Goal: Task Accomplishment & Management: Use online tool/utility

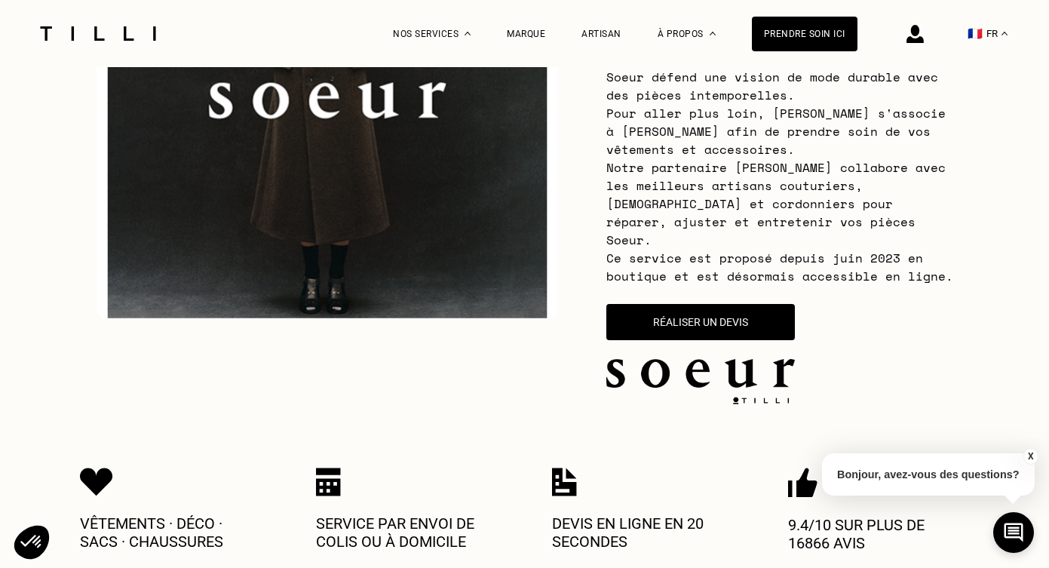
scroll to position [282, 0]
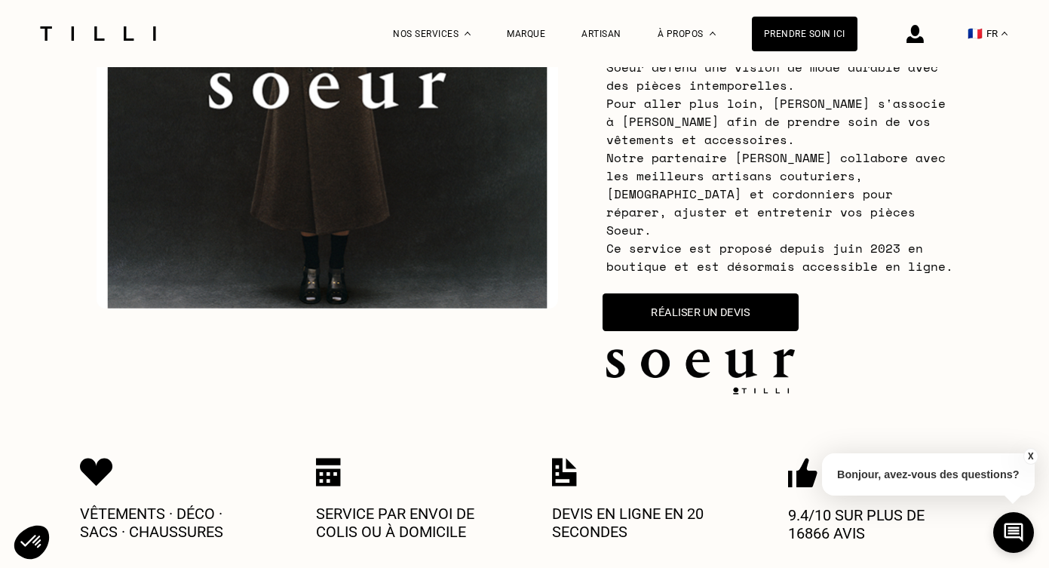
click at [677, 296] on button "Réaliser un devis" at bounding box center [701, 312] width 196 height 38
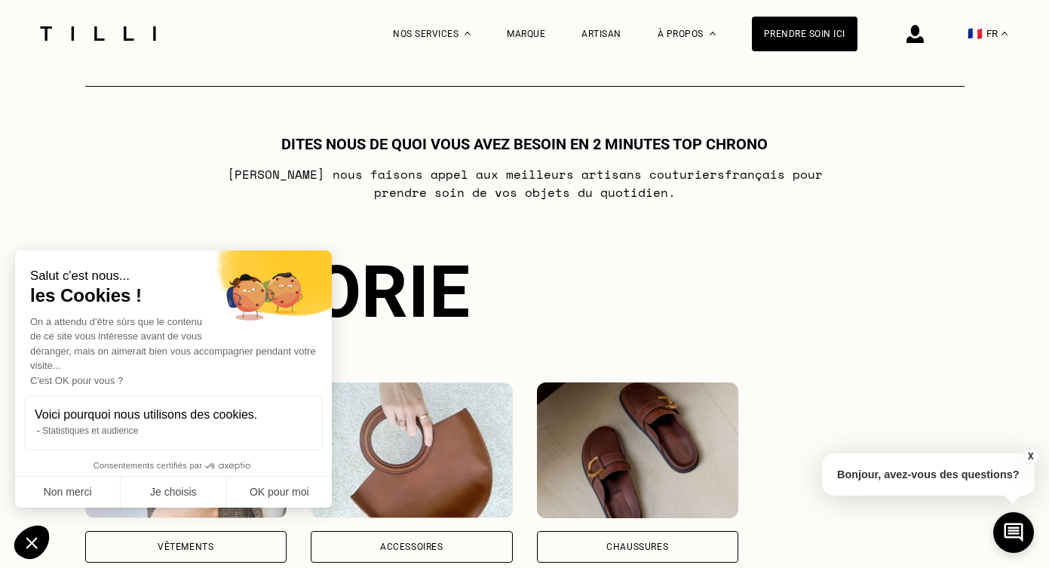
scroll to position [886, 0]
click at [81, 489] on button "Non merci" at bounding box center [68, 493] width 106 height 32
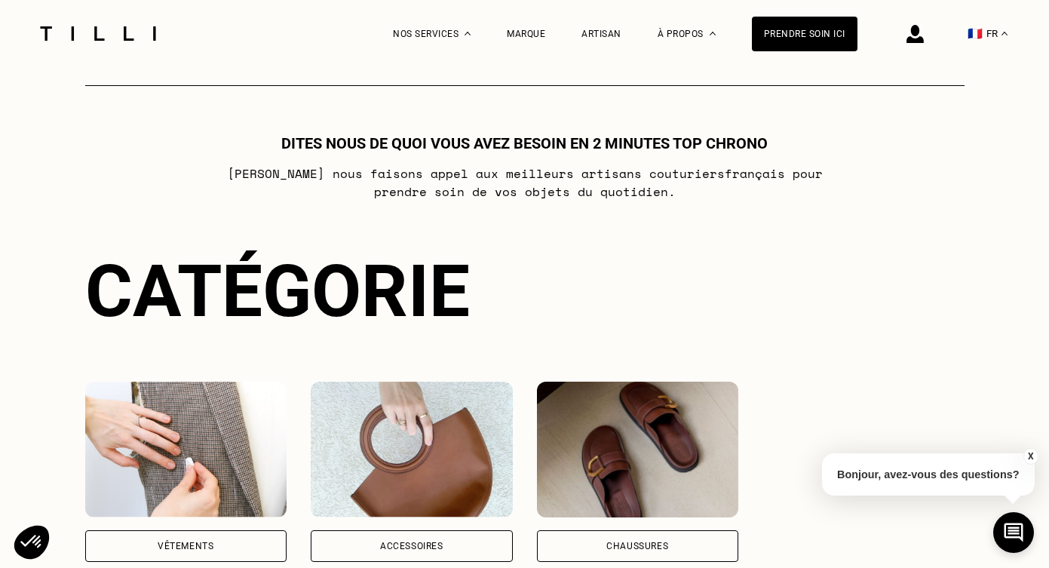
click at [181, 530] on div "Vêtements" at bounding box center [186, 546] width 202 height 32
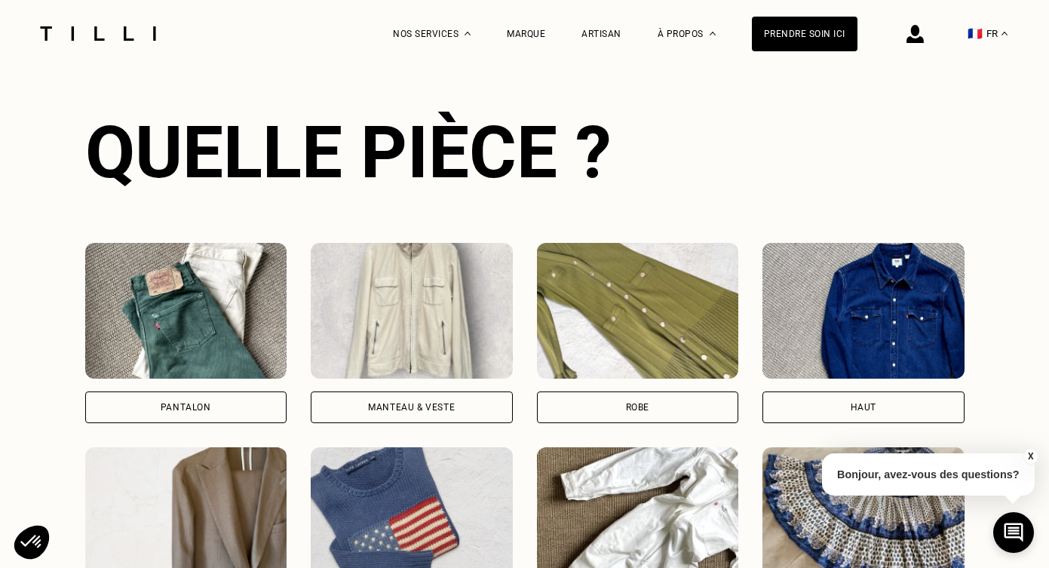
scroll to position [1445, 0]
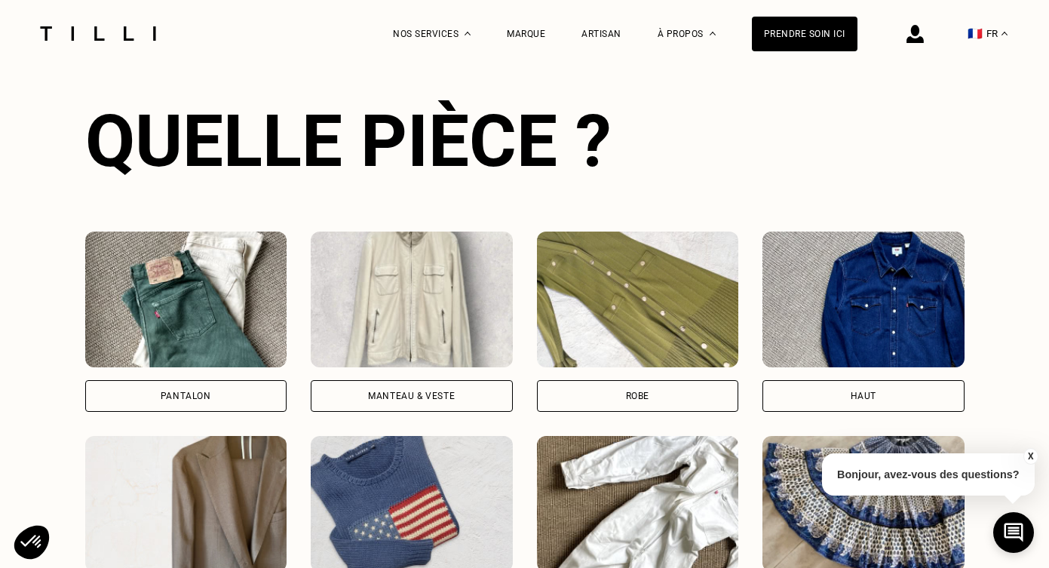
click at [183, 380] on div "Pantalon" at bounding box center [186, 396] width 202 height 32
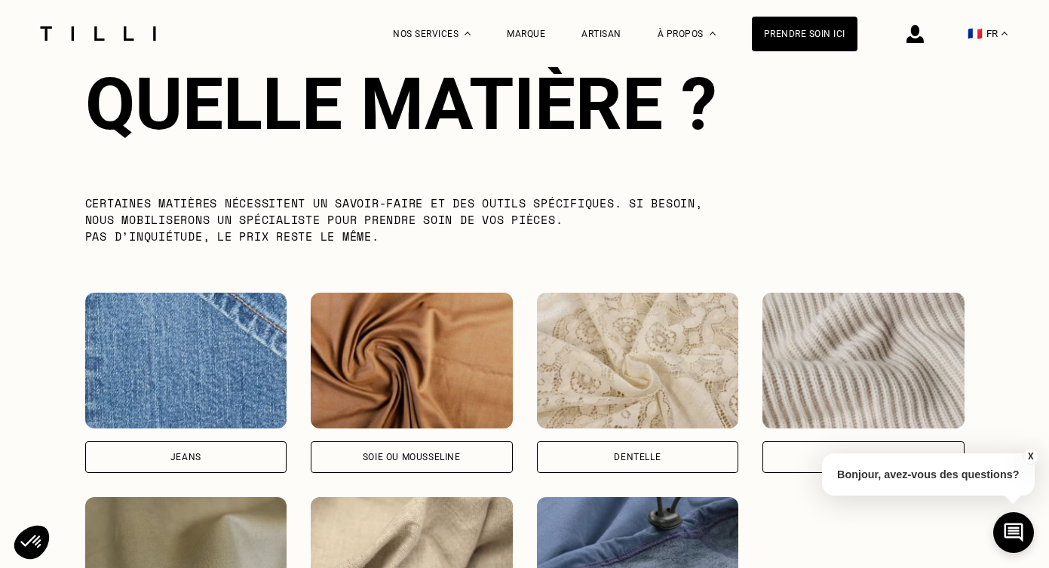
scroll to position [2307, 0]
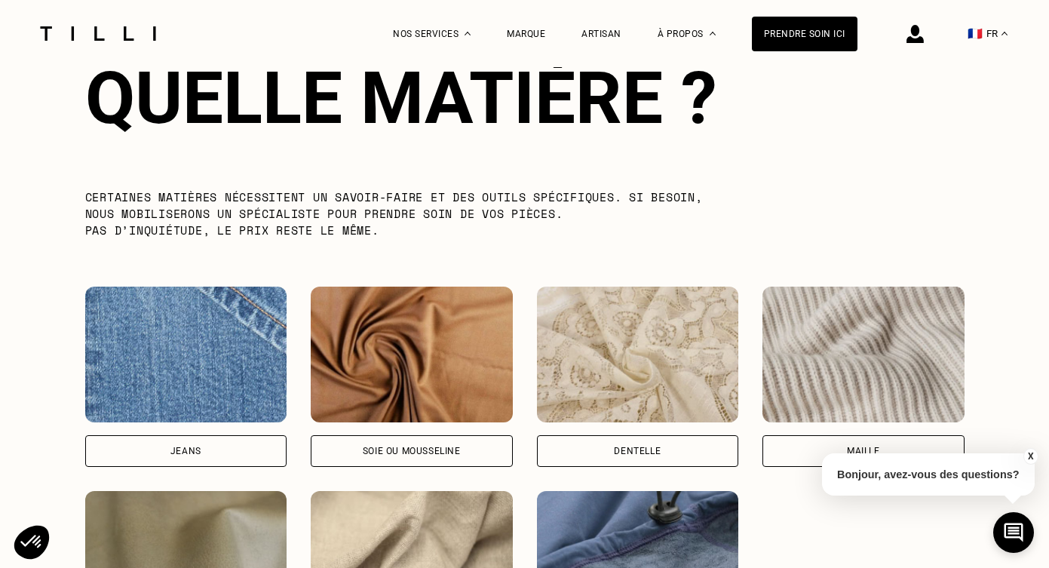
click at [180, 447] on div "Jeans" at bounding box center [185, 451] width 31 height 9
select select "FR"
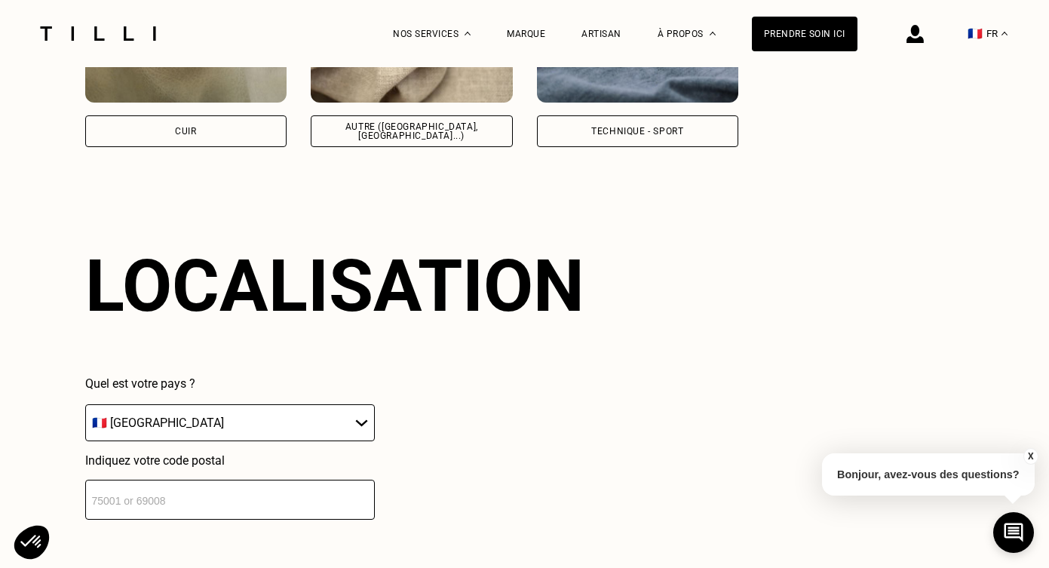
scroll to position [2915, 0]
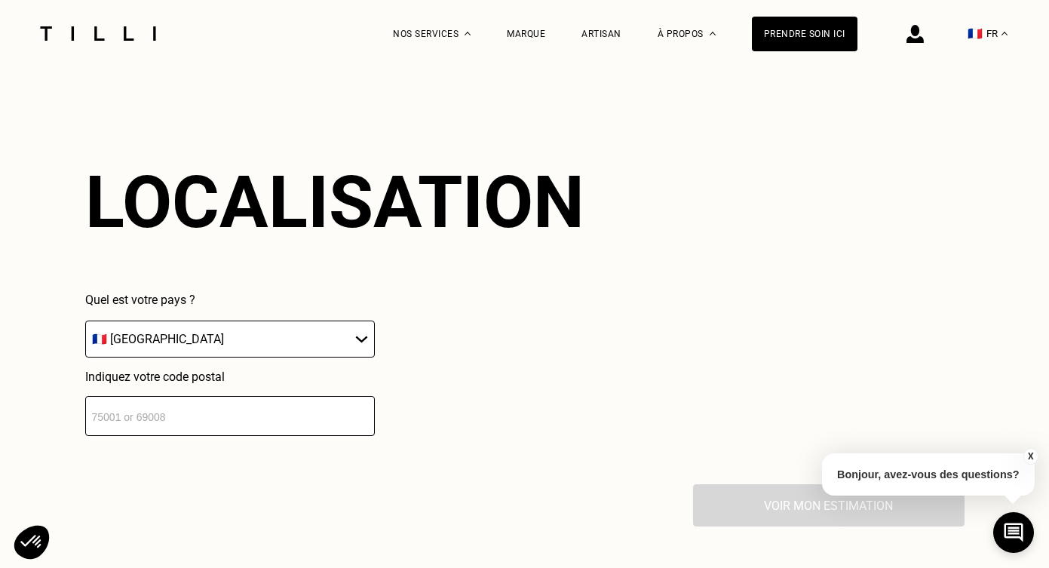
click at [217, 398] on input "number" at bounding box center [230, 416] width 290 height 40
type input "14000"
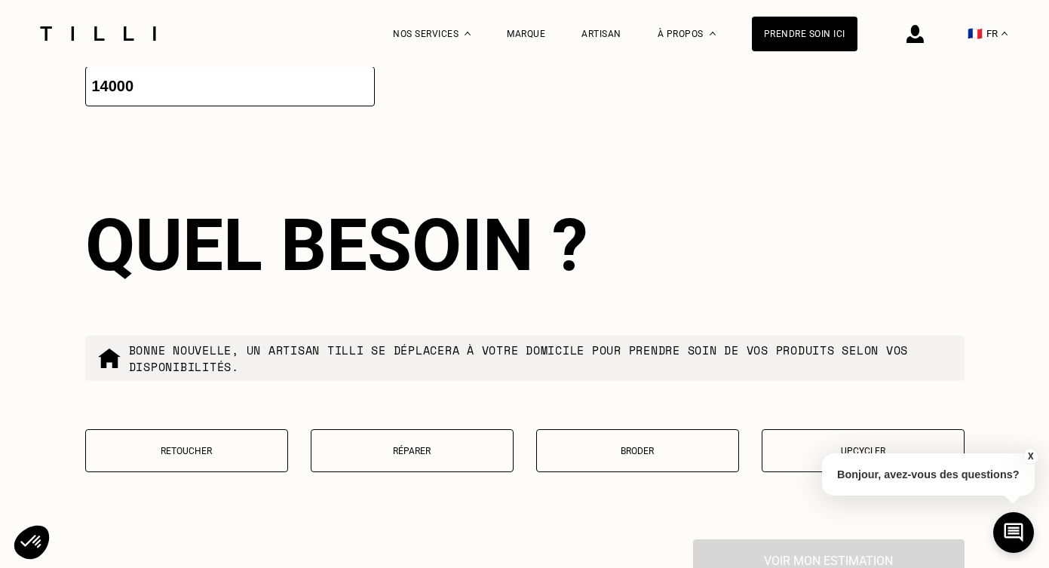
scroll to position [3293, 0]
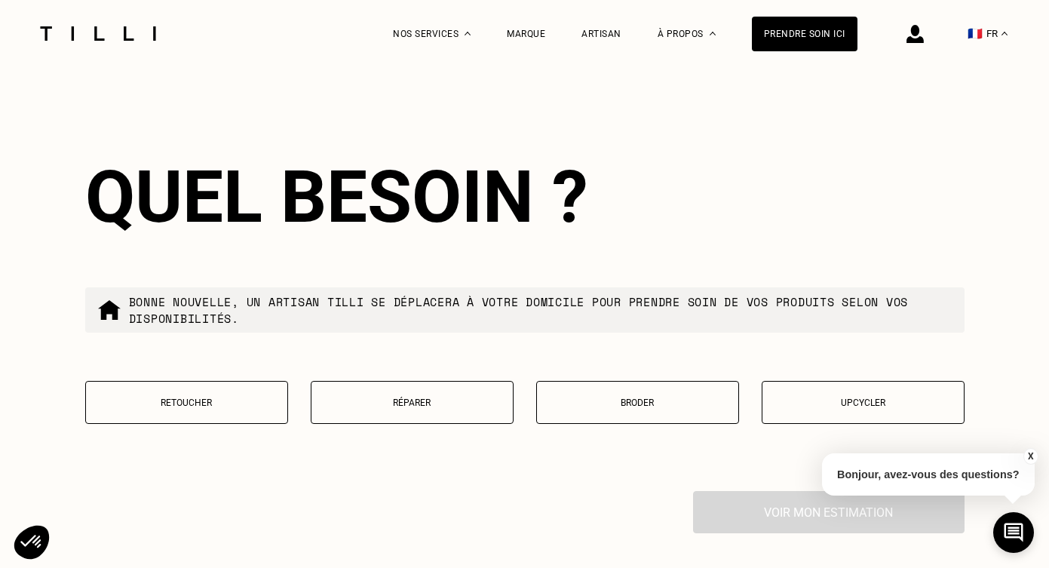
click at [193, 398] on p "Retoucher" at bounding box center [187, 403] width 186 height 11
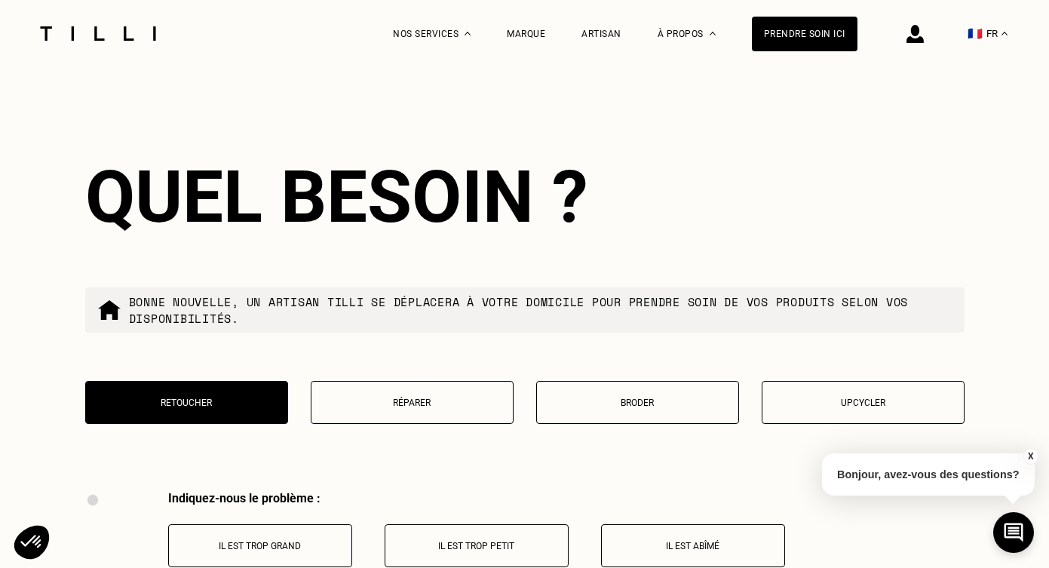
scroll to position [3678, 0]
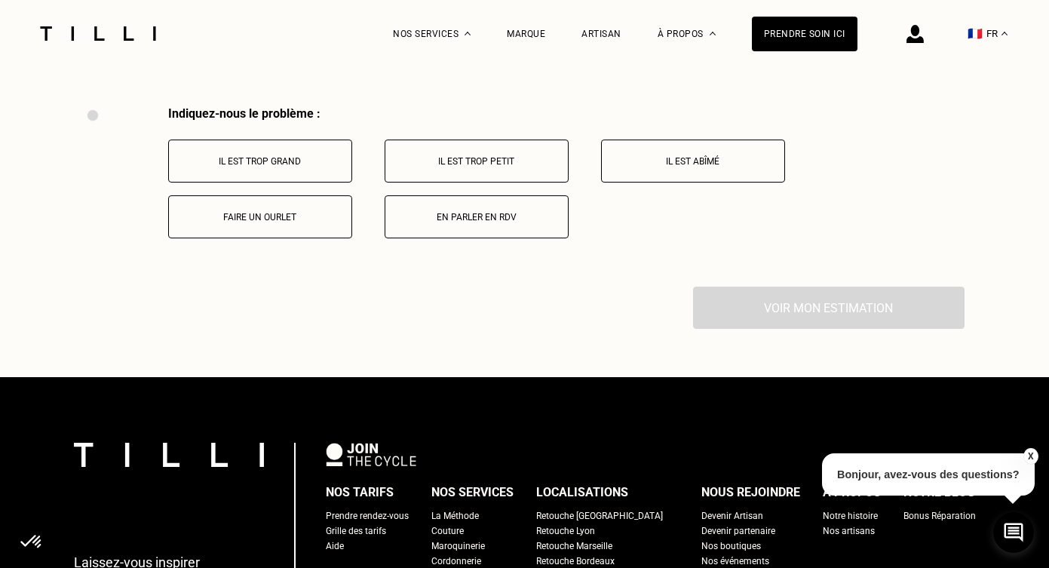
click at [283, 195] on button "Faire un ourlet" at bounding box center [260, 216] width 184 height 43
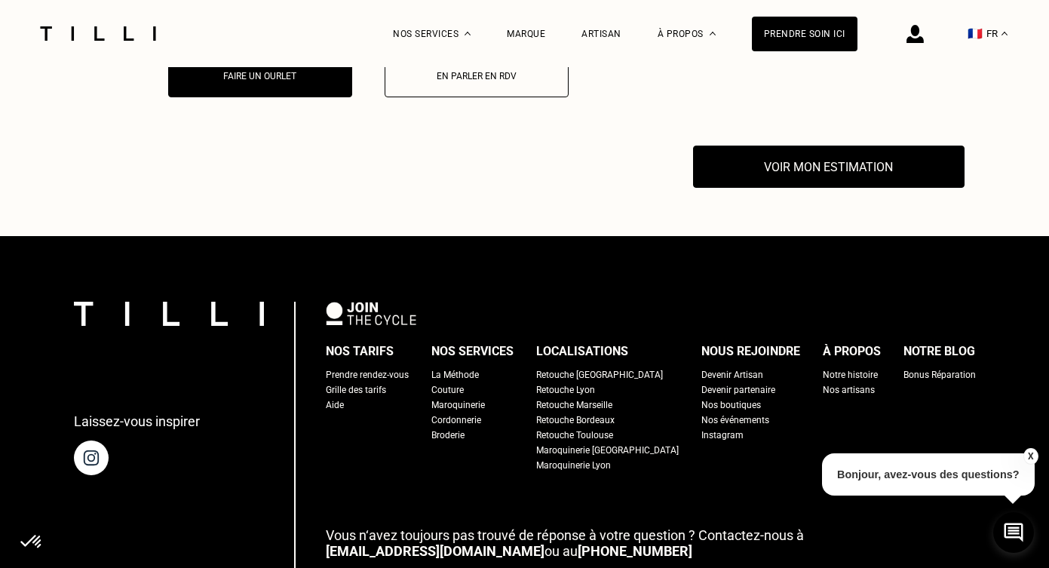
scroll to position [3858, 0]
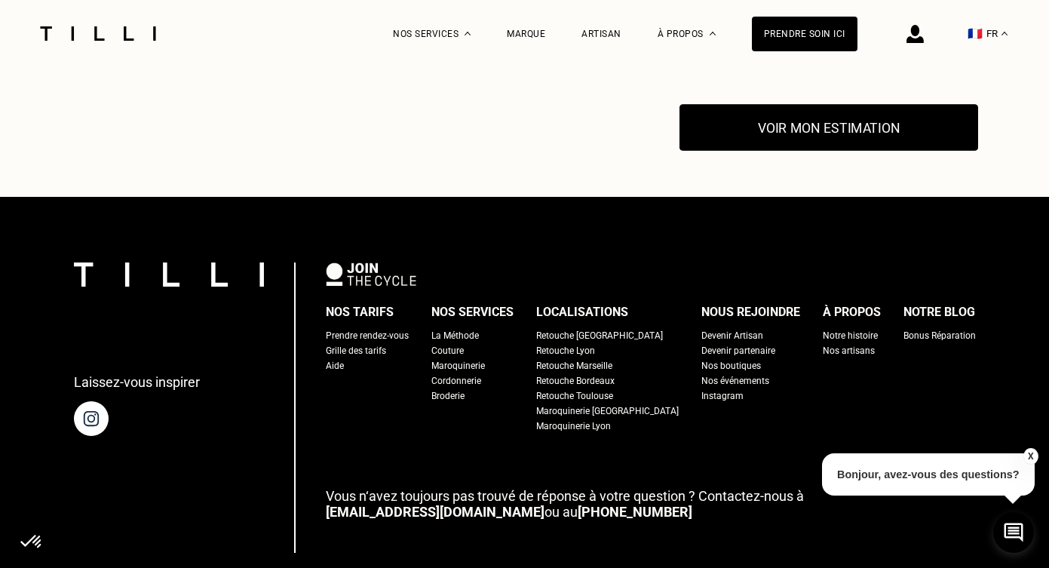
click at [790, 113] on button "Voir mon estimation" at bounding box center [829, 128] width 299 height 47
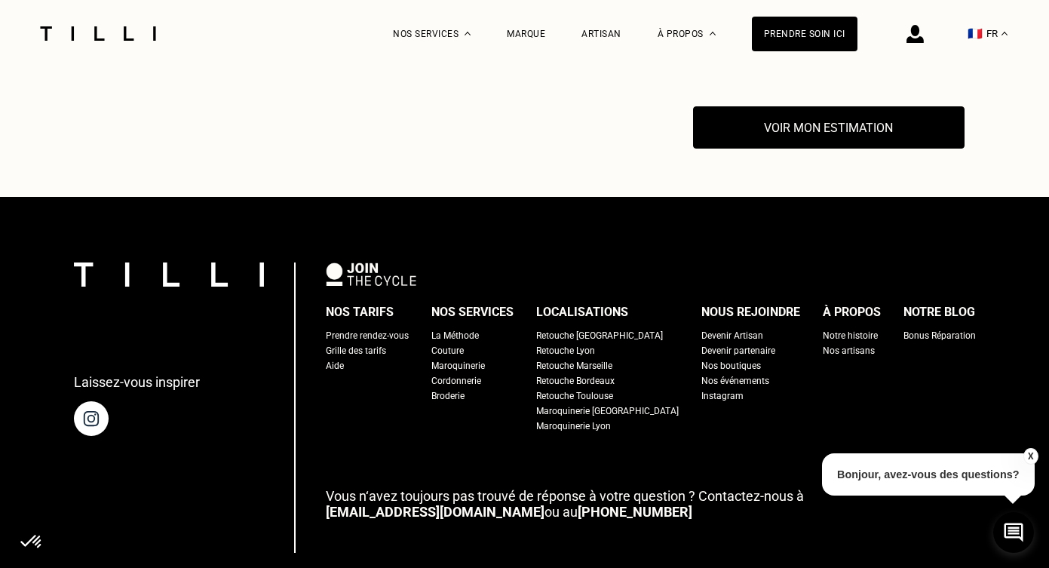
click at [1030, 454] on button "X" at bounding box center [1030, 456] width 15 height 17
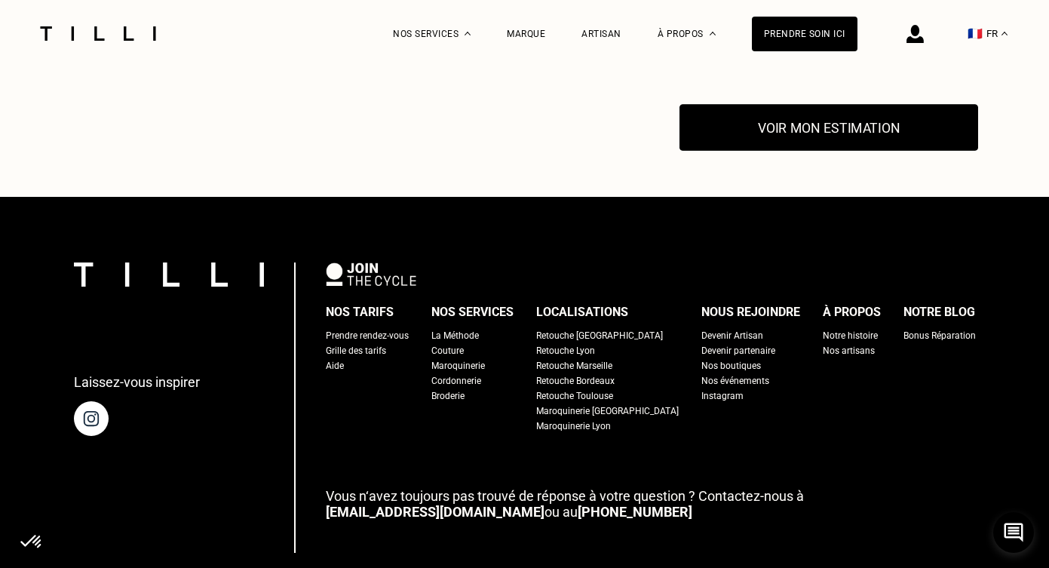
click at [881, 121] on button "Voir mon estimation" at bounding box center [829, 128] width 299 height 47
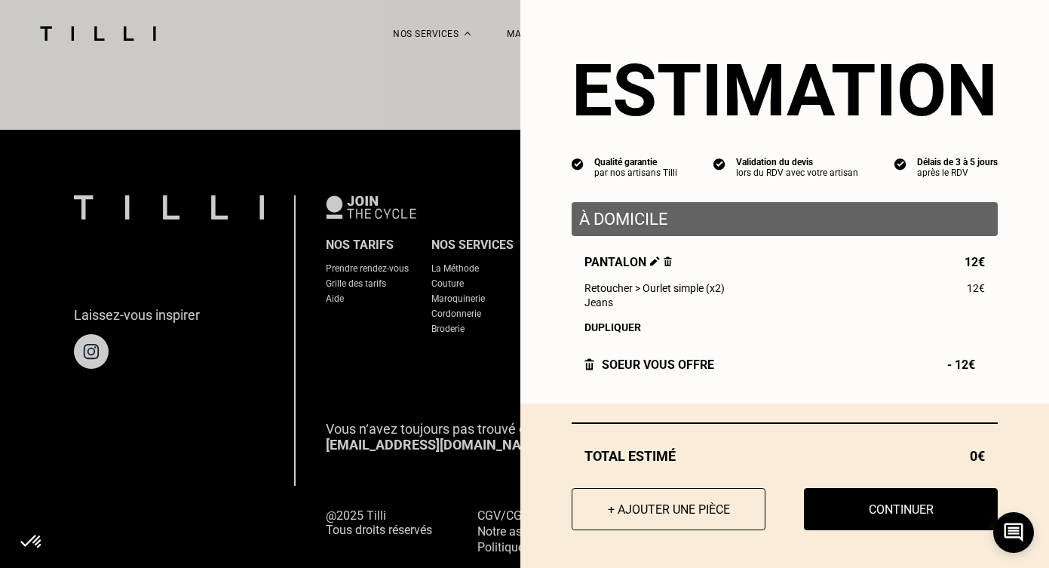
scroll to position [3936, 0]
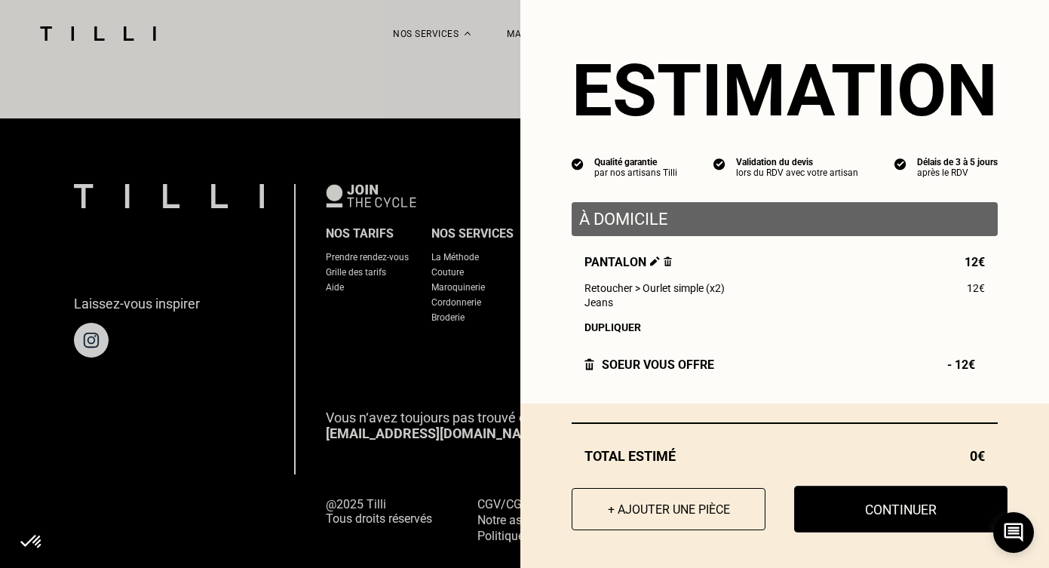
click at [880, 511] on button "Continuer" at bounding box center [900, 509] width 213 height 47
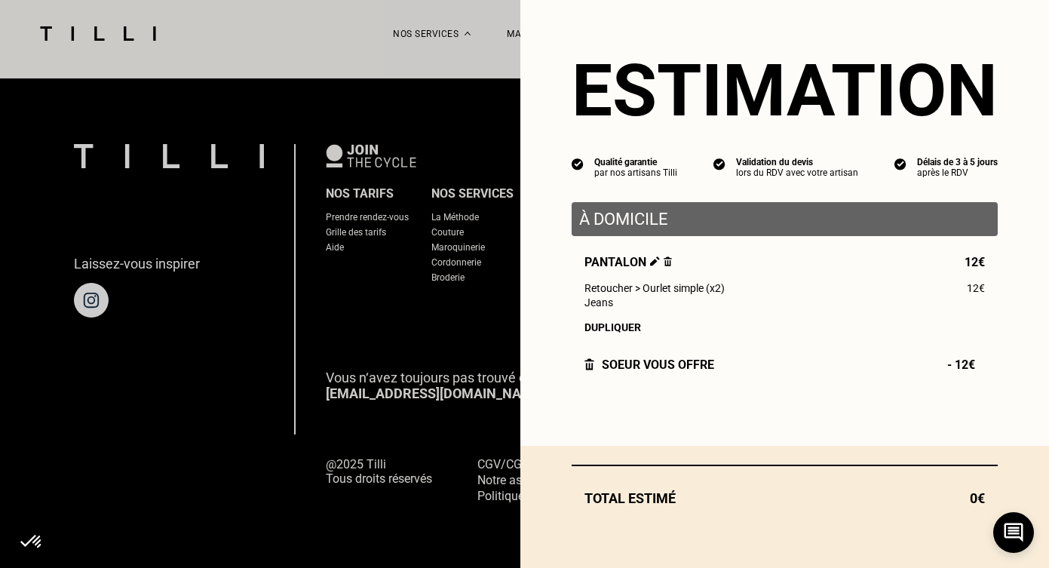
scroll to position [1490, 0]
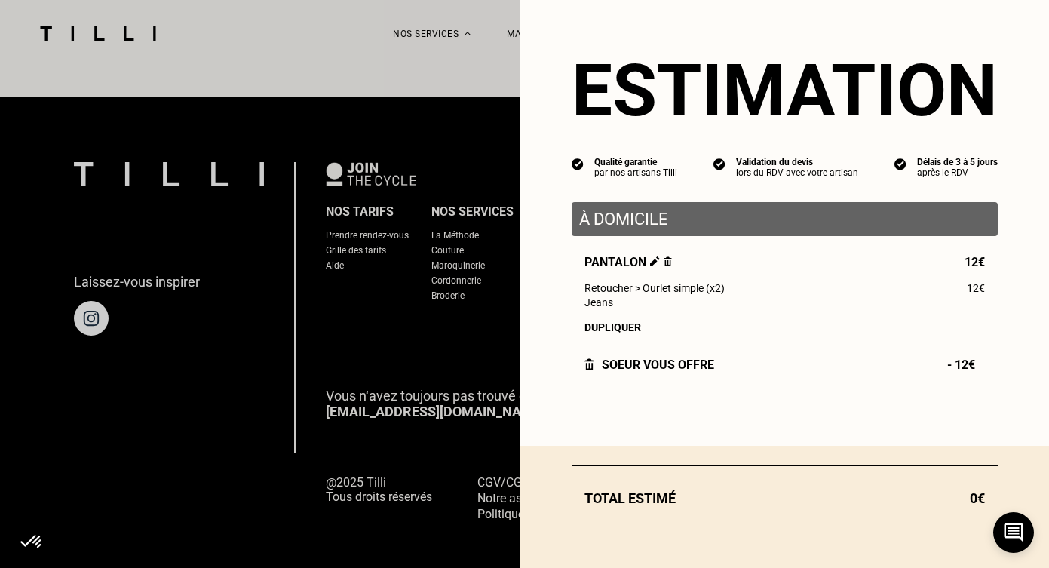
select select "FR"
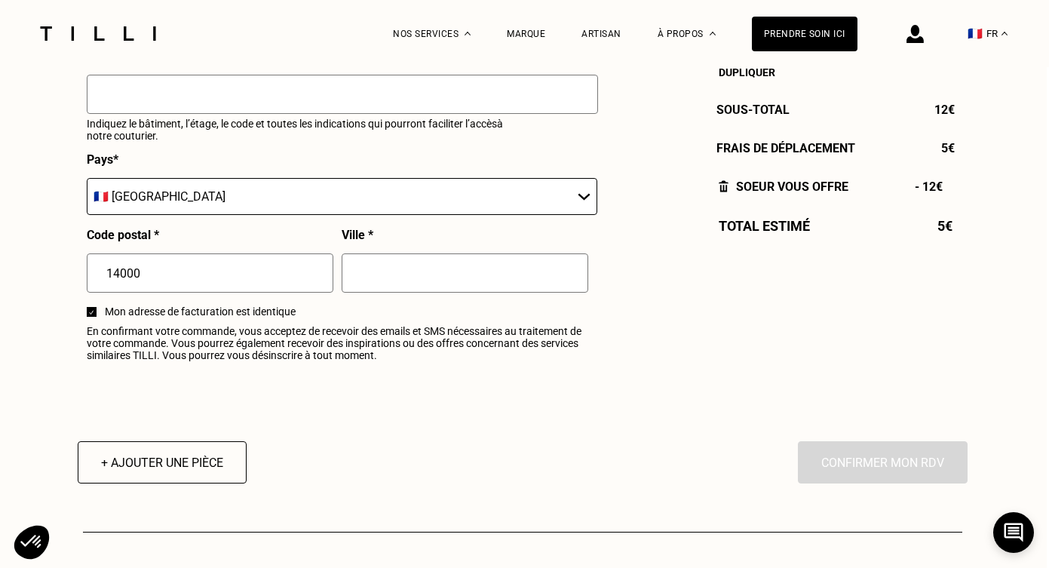
scroll to position [1767, 2]
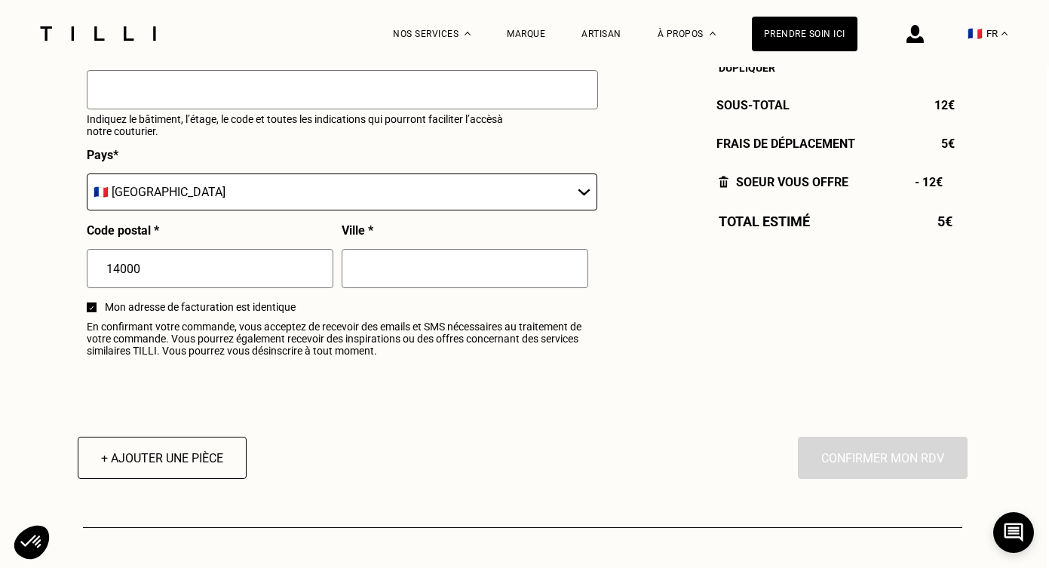
scroll to position [1490, 0]
